Goal: Task Accomplishment & Management: Complete application form

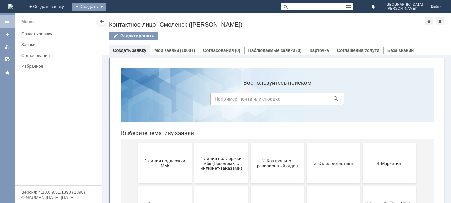
click at [106, 9] on div "Создать" at bounding box center [89, 7] width 34 height 8
click at [124, 19] on link "Заявка" at bounding box center [99, 20] width 51 height 8
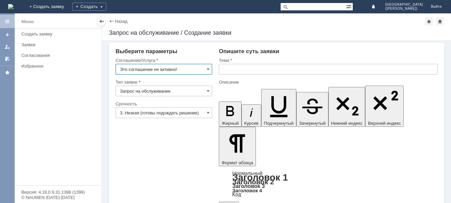
click at [194, 67] on input "Это соглашение не активно!" at bounding box center [164, 69] width 97 height 11
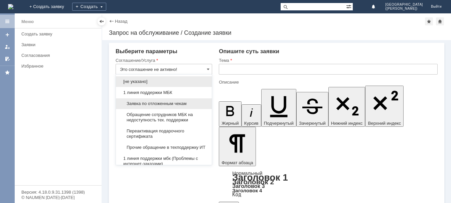
click at [178, 103] on span "Заявка по отложенным чекам" at bounding box center [164, 103] width 88 height 5
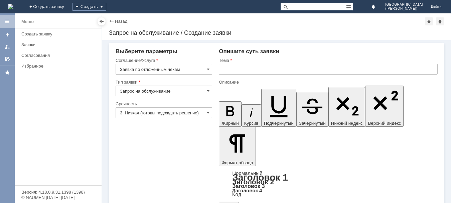
type input "Заявка по отложенным чекам"
click at [207, 114] on span at bounding box center [208, 112] width 3 height 5
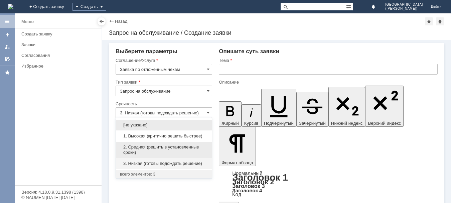
click at [172, 149] on span "2. Средняя (решить в установленные сроки)" at bounding box center [164, 149] width 88 height 11
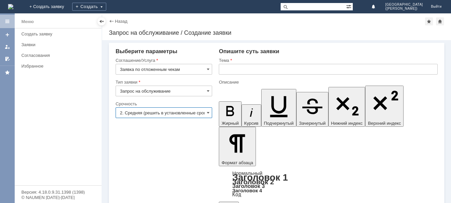
type input "2. Средняя (решить в установленные сроки)"
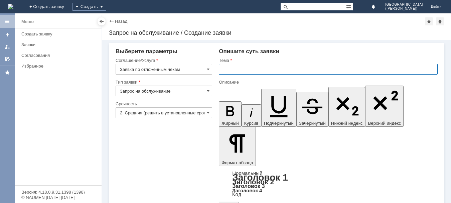
click at [235, 69] on input "text" at bounding box center [328, 69] width 219 height 11
type input "отложенные чеки"
